Goal: Information Seeking & Learning: Find specific fact

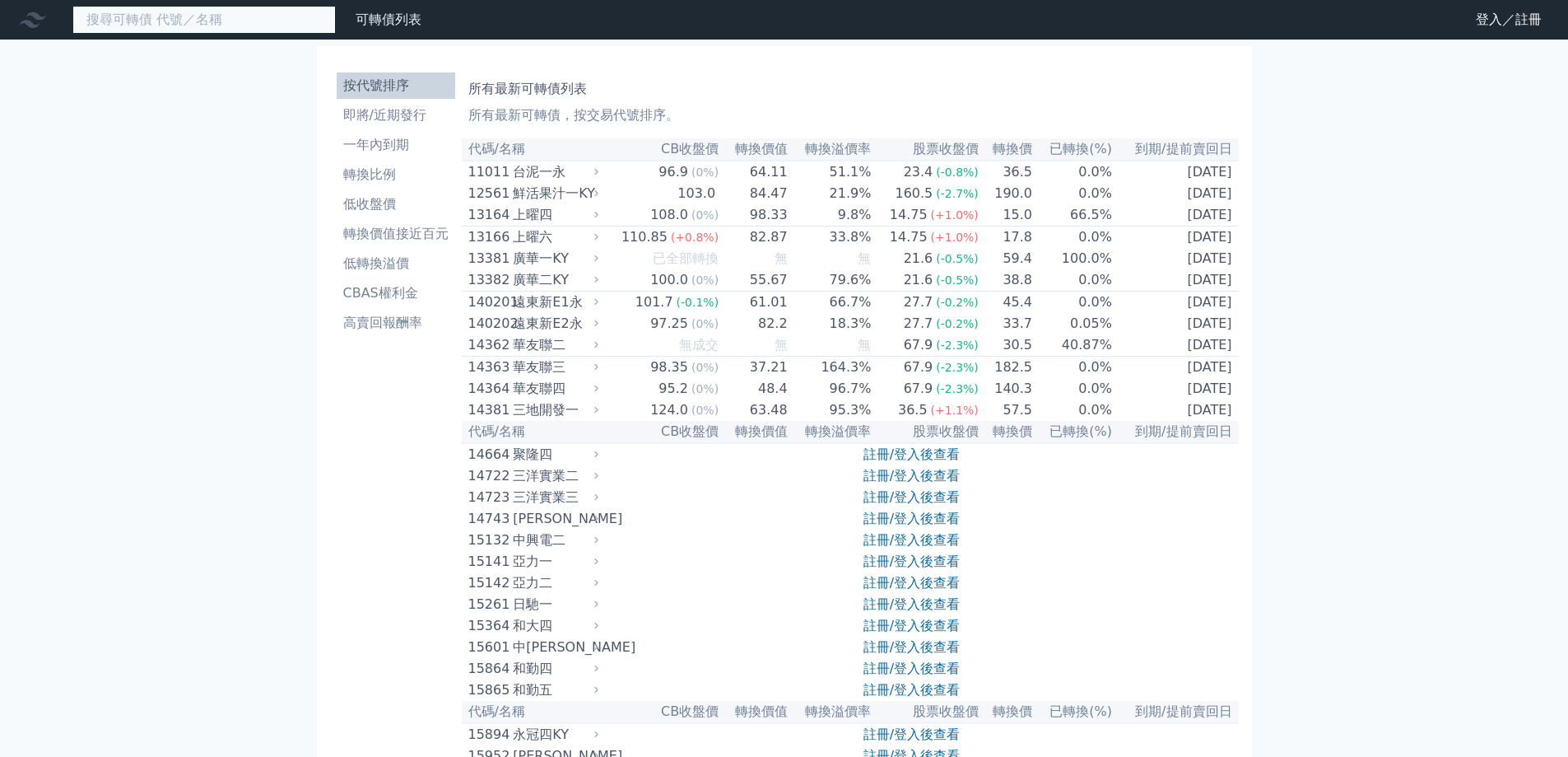
click at [260, 22] on input at bounding box center [204, 19] width 263 height 28
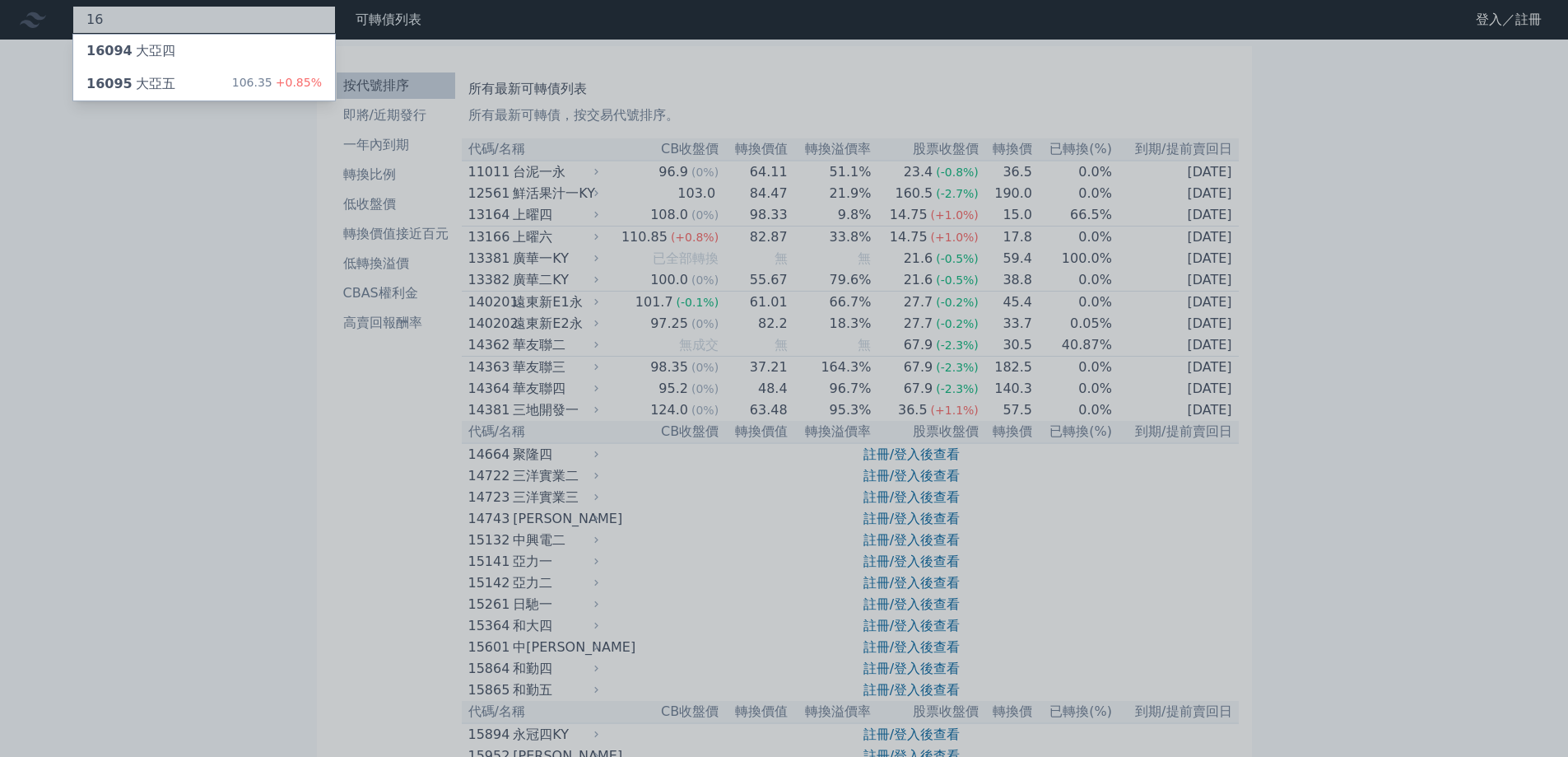
type input "1"
type input "2"
type input "4"
type input "1"
type input "1609"
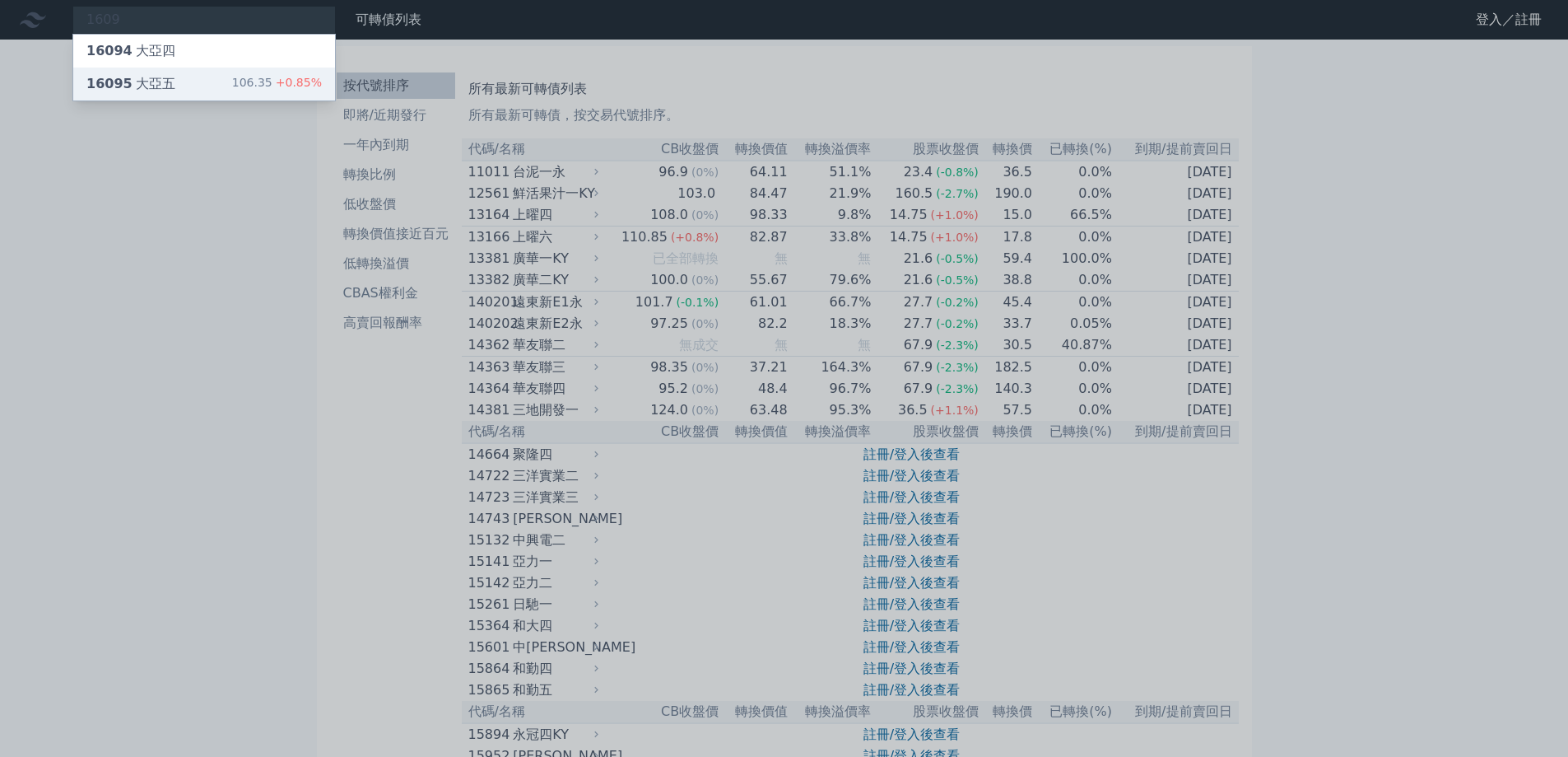
click at [222, 87] on div "16095 大亞五 106.35 +0.85%" at bounding box center [204, 84] width 262 height 33
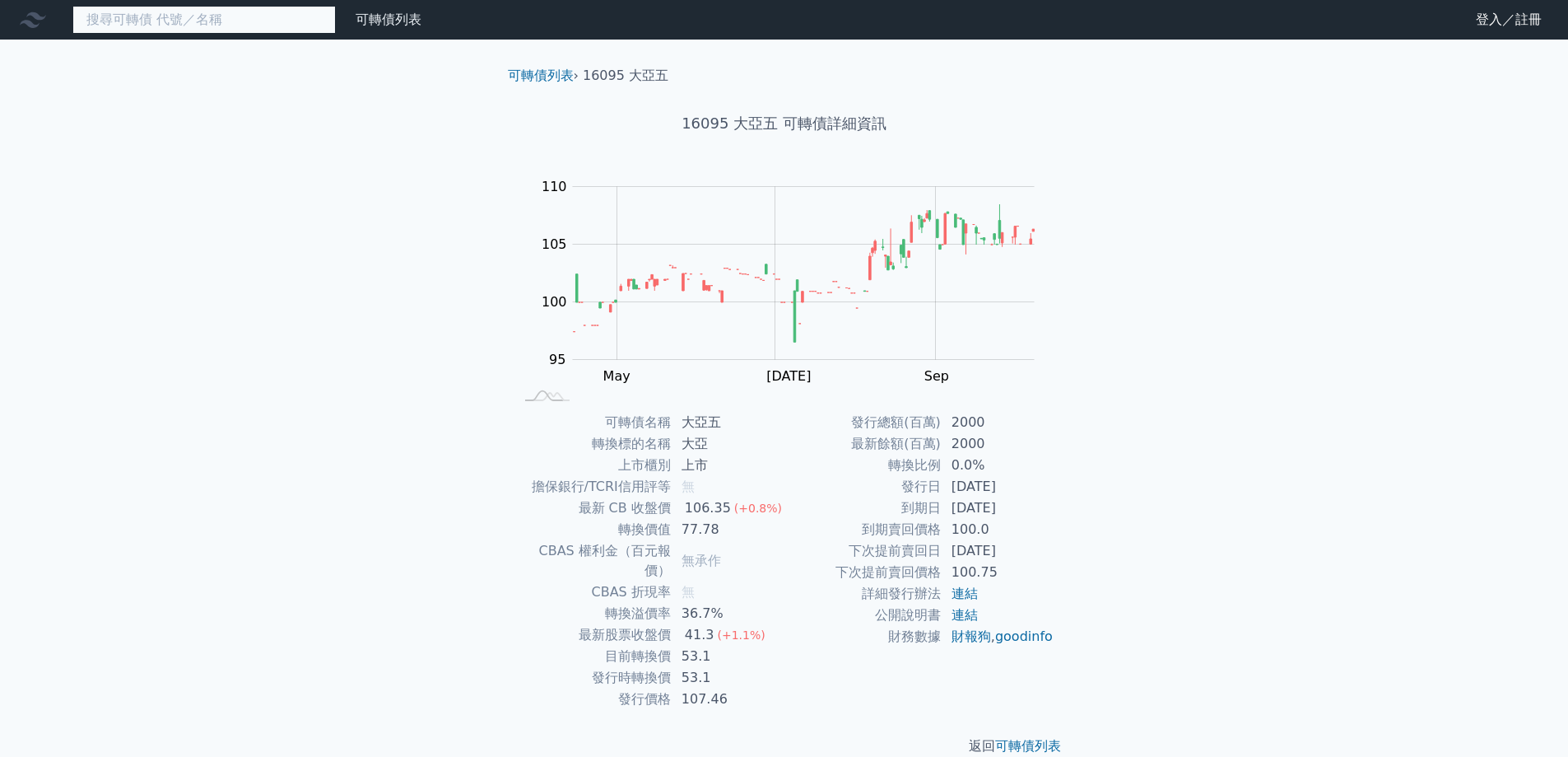
click at [193, 24] on input at bounding box center [204, 19] width 263 height 28
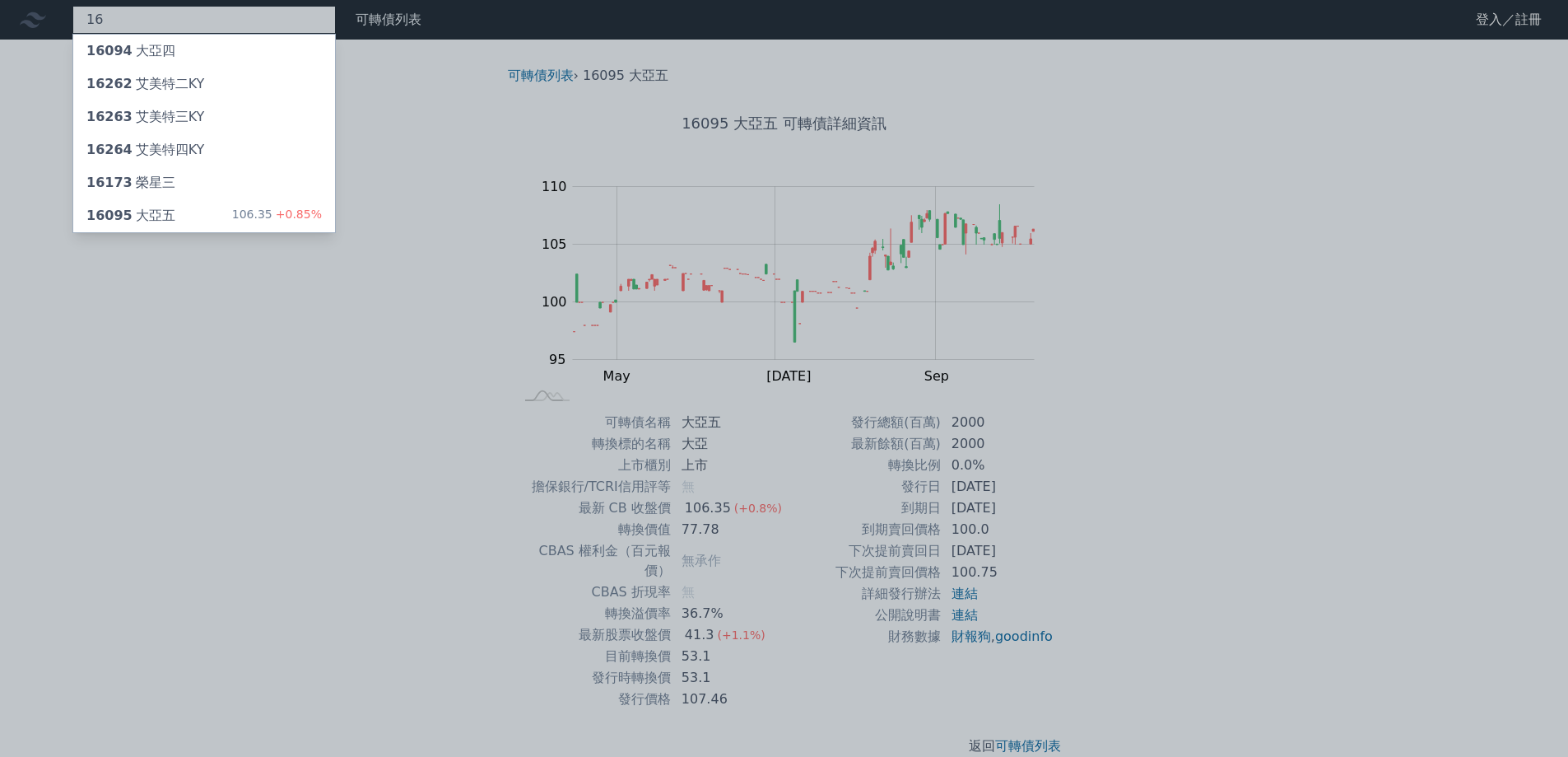
type input "1"
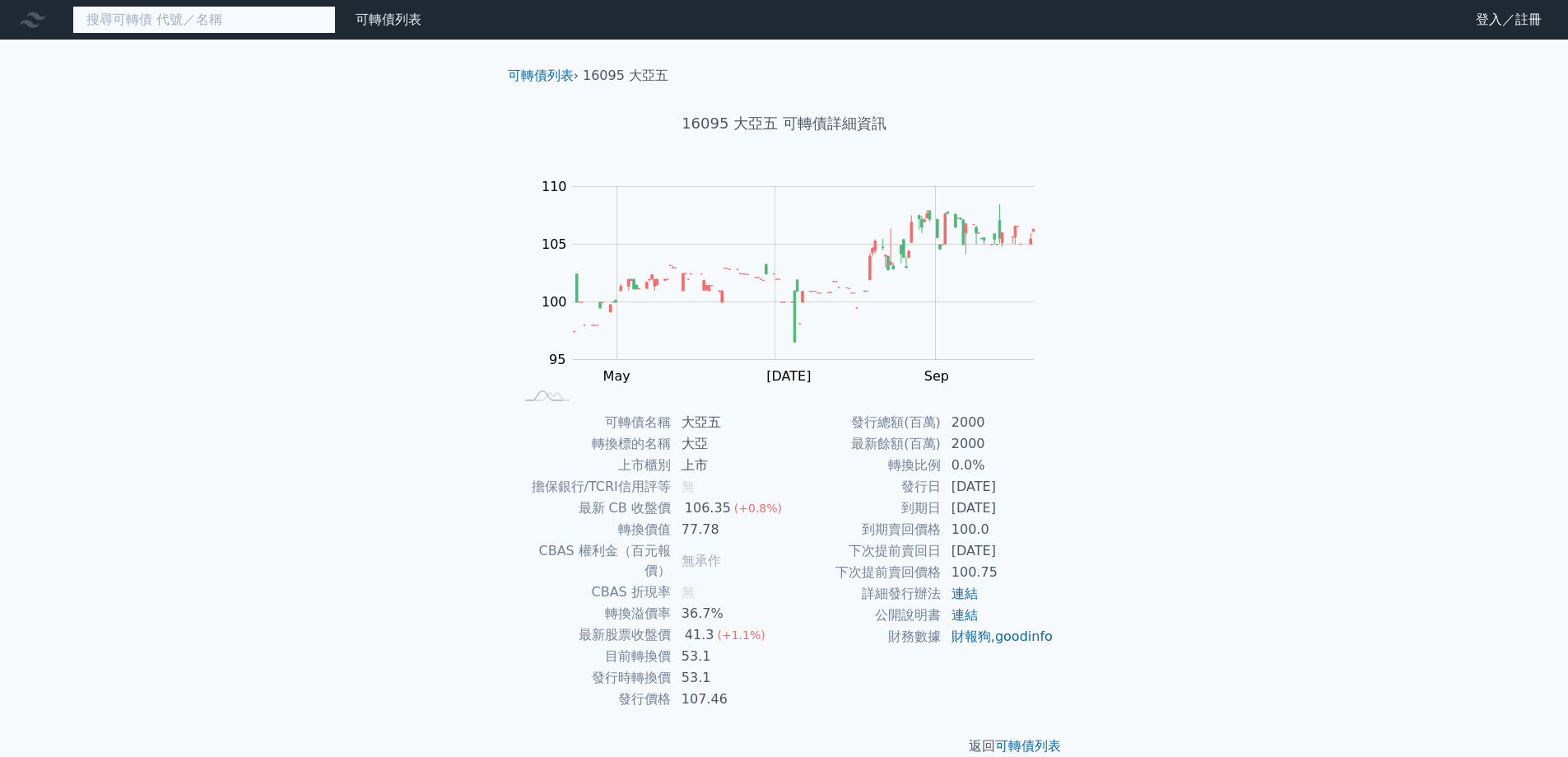
click at [130, 15] on input at bounding box center [204, 19] width 263 height 28
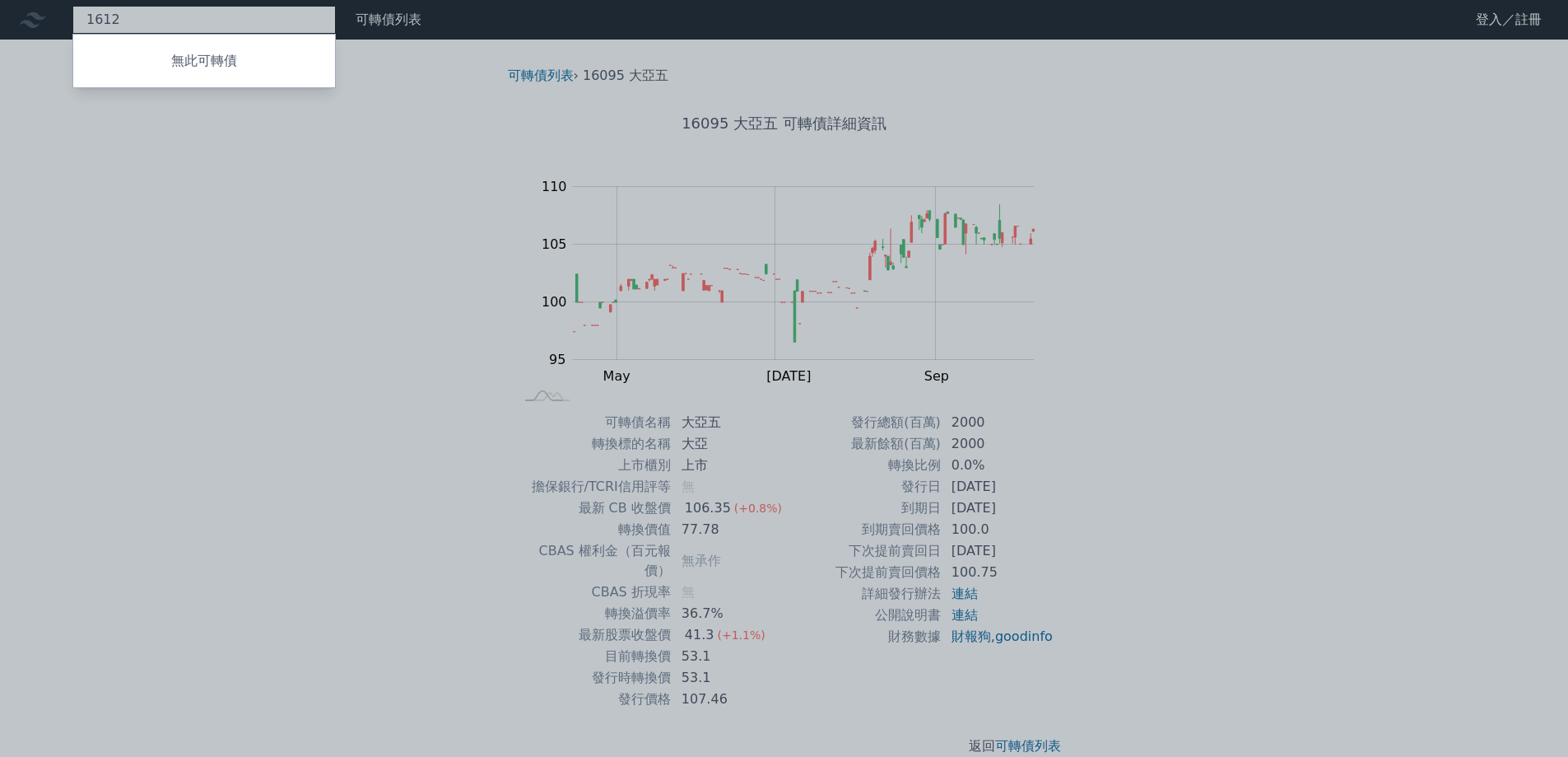
type input "1612"
